Goal: Navigation & Orientation: Find specific page/section

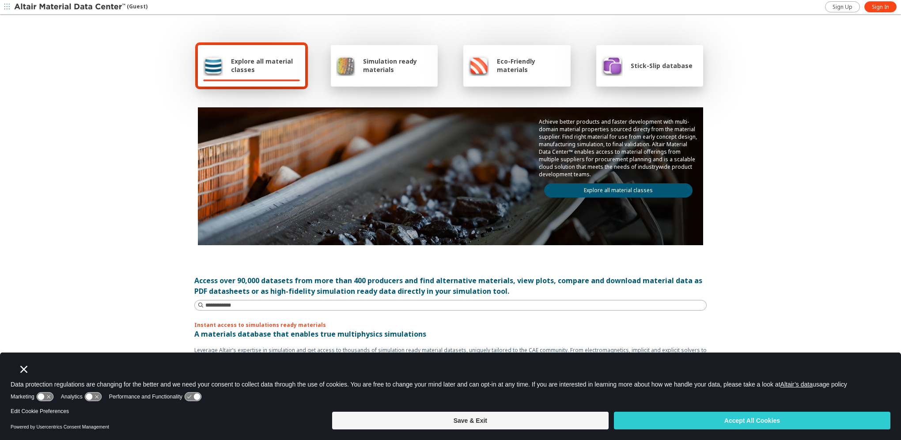
click at [252, 70] on span "Explore all material classes" at bounding box center [265, 65] width 69 height 17
click at [711, 424] on button "Accept All Cookies" at bounding box center [752, 420] width 276 height 18
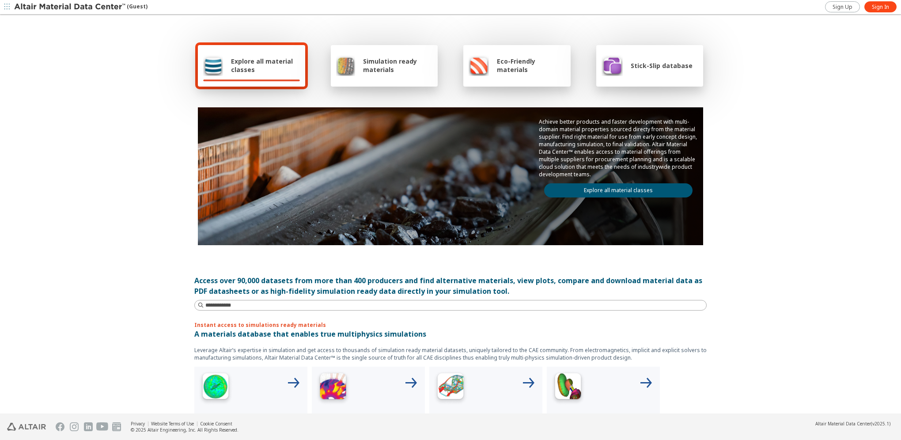
click at [261, 54] on div "Explore all material classes" at bounding box center [251, 66] width 107 height 42
click at [614, 185] on link "Explore all material classes" at bounding box center [618, 190] width 148 height 14
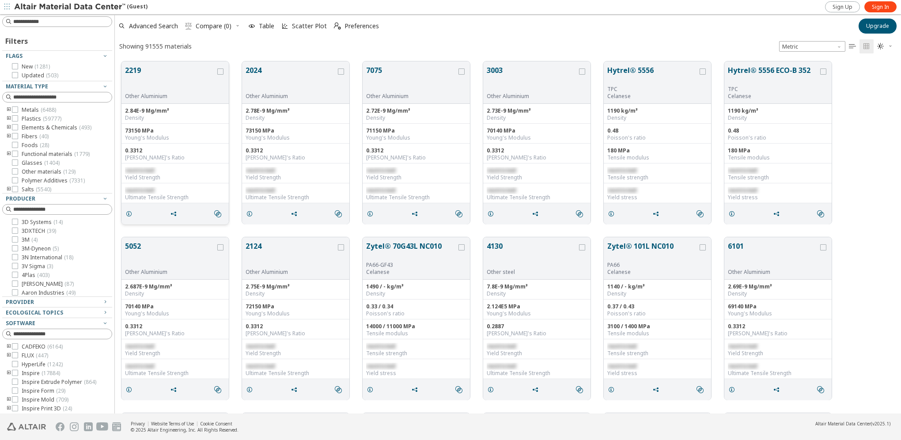
scroll to position [352, 779]
